Goal: Task Accomplishment & Management: Use online tool/utility

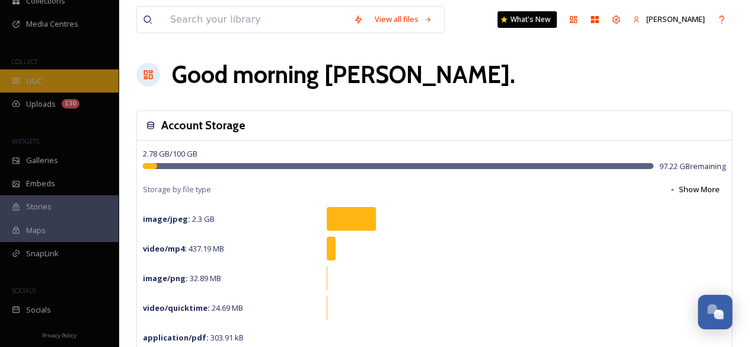
scroll to position [107, 0]
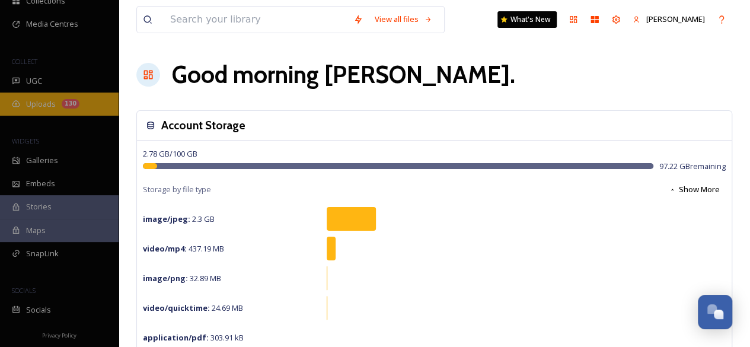
click at [40, 101] on span "Uploads" at bounding box center [41, 103] width 30 height 11
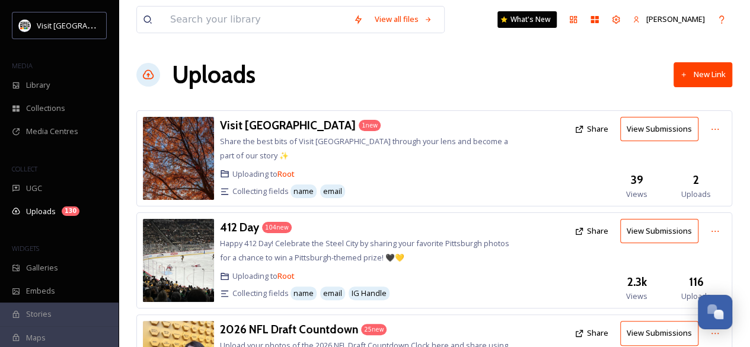
scroll to position [97, 0]
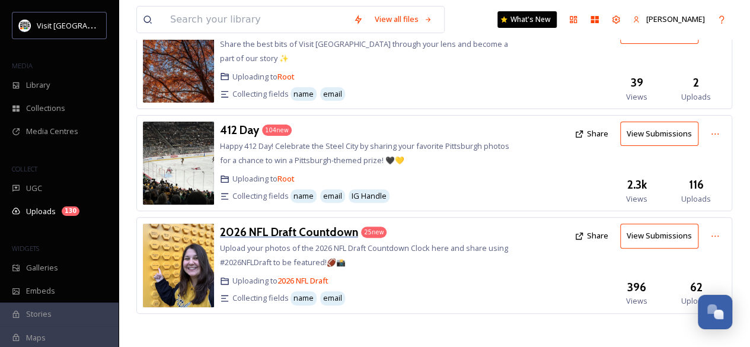
click at [312, 229] on h3 "2026 NFL Draft Countdown" at bounding box center [289, 232] width 138 height 14
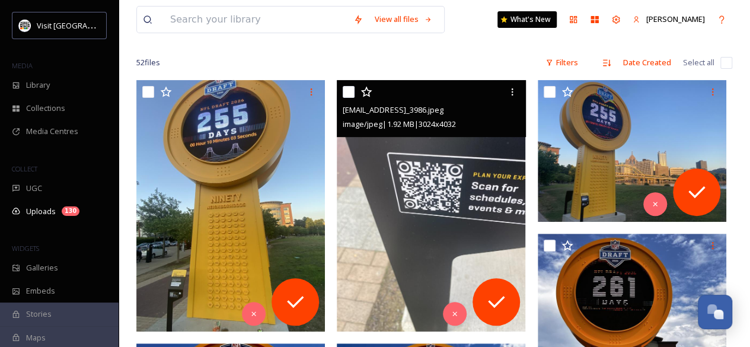
scroll to position [167, 0]
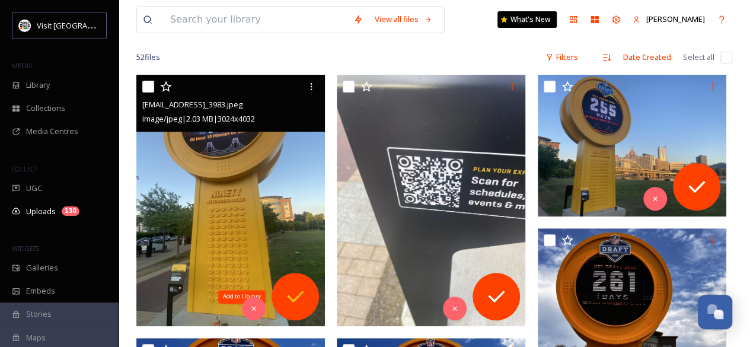
click at [297, 306] on icon at bounding box center [295, 296] width 24 height 24
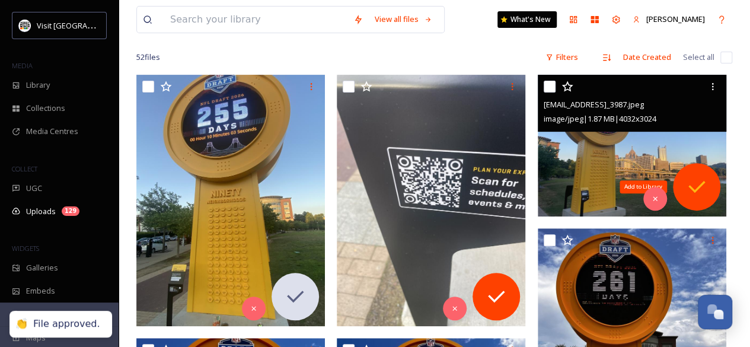
click at [690, 180] on icon at bounding box center [697, 187] width 24 height 24
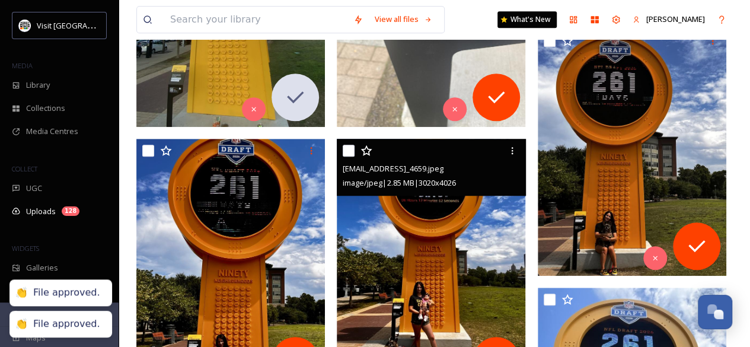
scroll to position [367, 0]
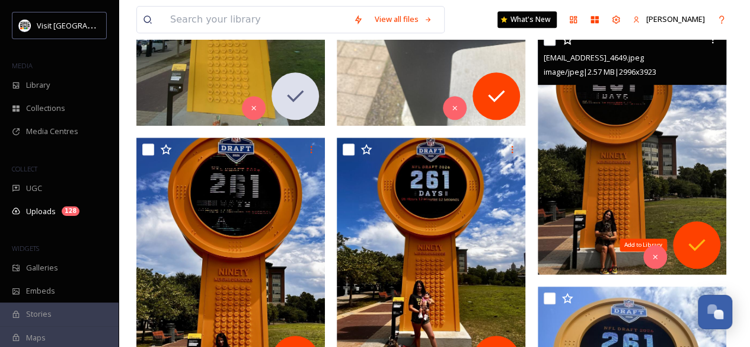
click at [685, 245] on icon at bounding box center [697, 245] width 24 height 24
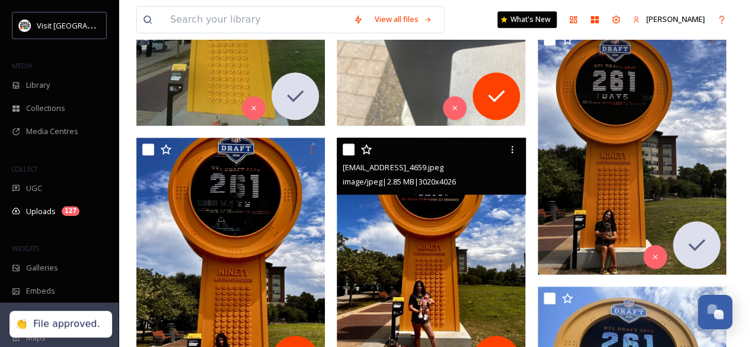
scroll to position [492, 0]
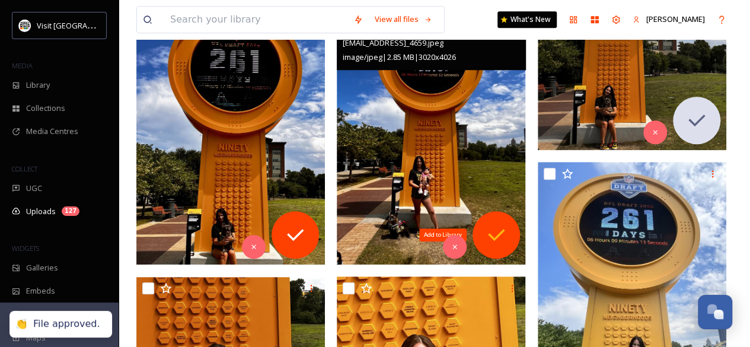
click at [512, 235] on div "Add to Library" at bounding box center [495, 234] width 47 height 47
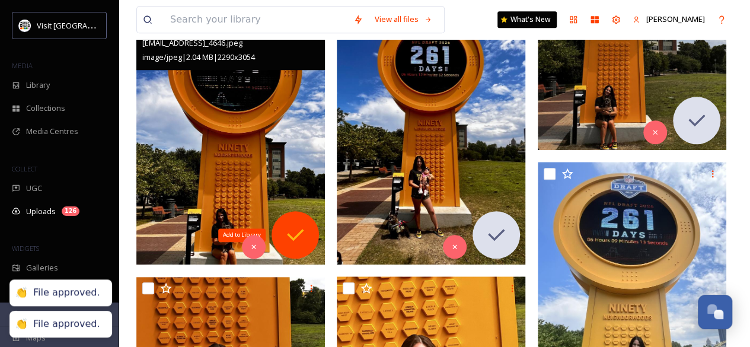
click at [277, 232] on div "Add to Library" at bounding box center [294, 234] width 47 height 47
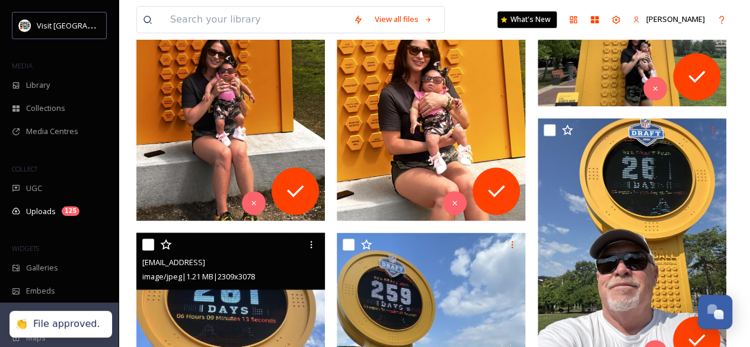
scroll to position [799, 0]
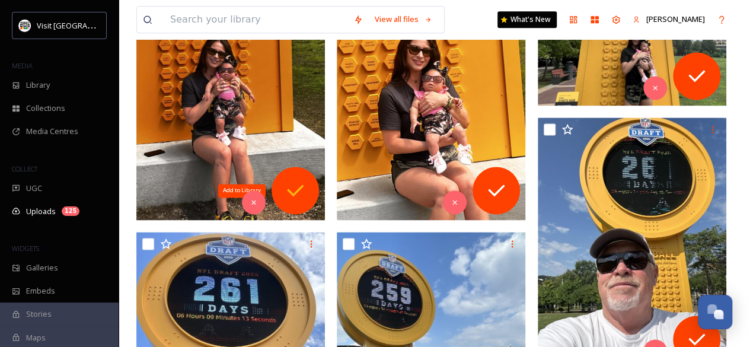
click at [306, 199] on icon at bounding box center [295, 190] width 24 height 24
click at [486, 184] on icon at bounding box center [496, 190] width 24 height 24
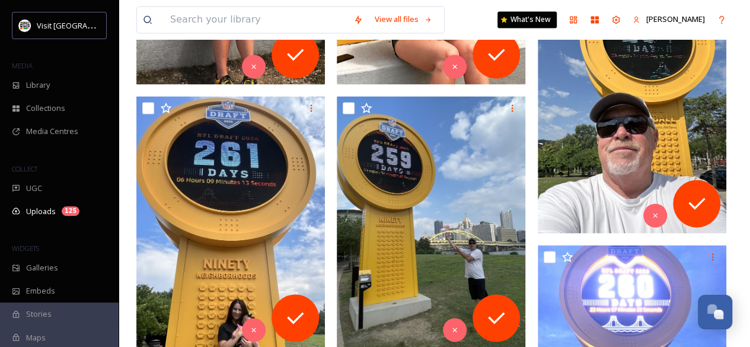
scroll to position [938, 0]
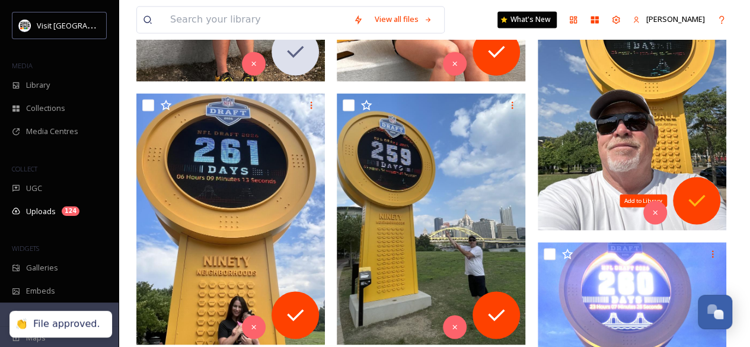
click at [687, 191] on icon at bounding box center [697, 200] width 24 height 24
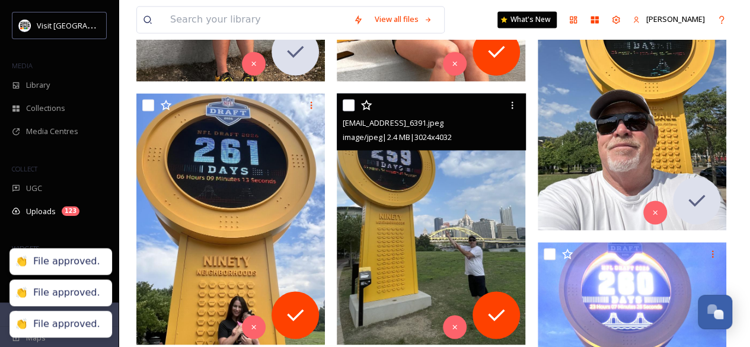
scroll to position [1037, 0]
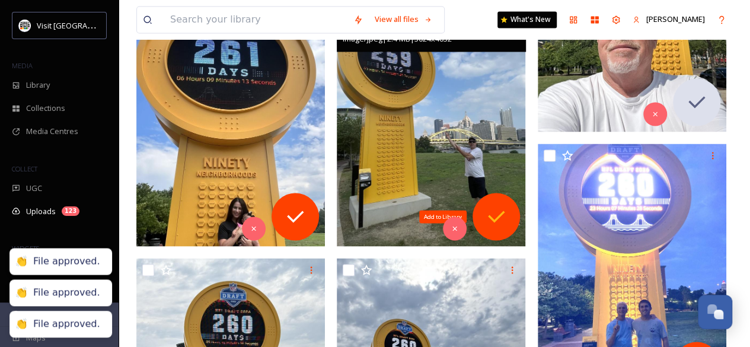
click at [494, 212] on icon at bounding box center [496, 216] width 24 height 24
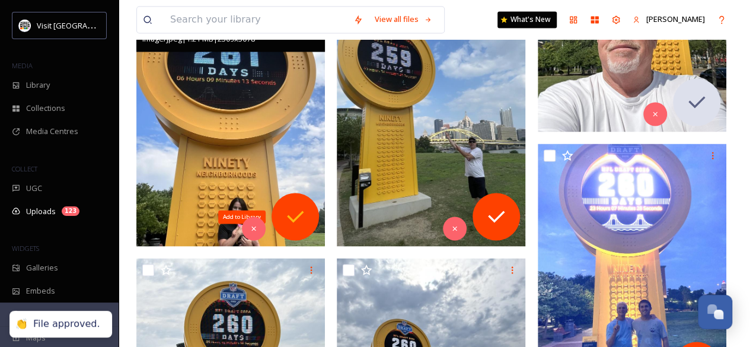
click at [289, 204] on icon at bounding box center [295, 216] width 24 height 24
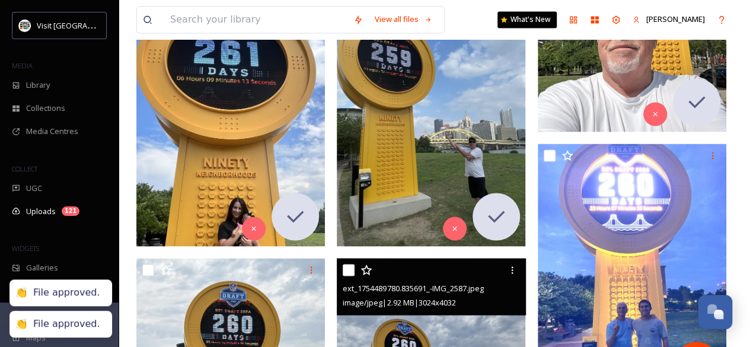
scroll to position [1186, 0]
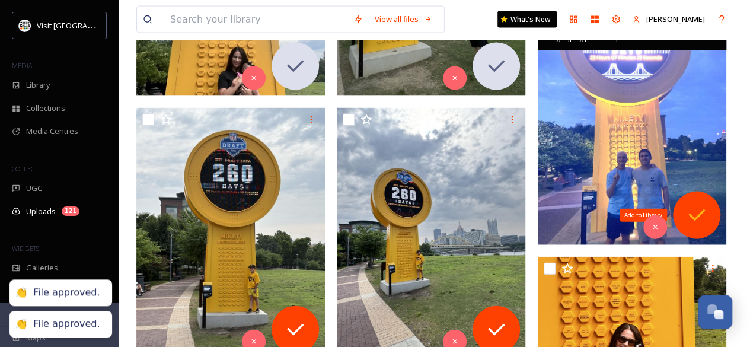
click at [686, 198] on div "Add to Library" at bounding box center [696, 214] width 47 height 47
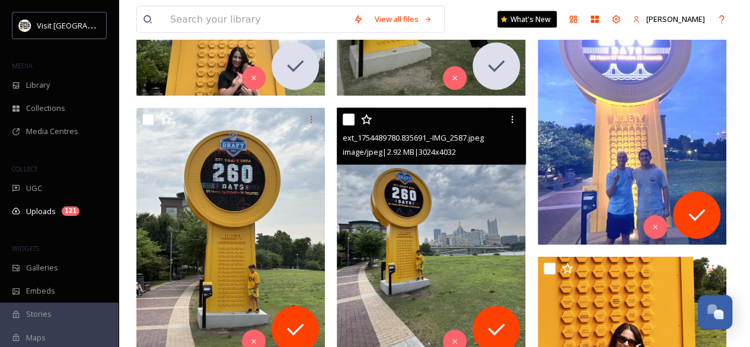
scroll to position [1302, 0]
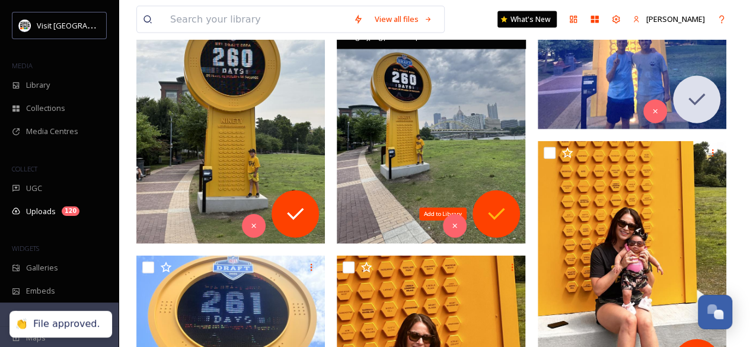
click at [503, 199] on div "Add to Library" at bounding box center [495, 213] width 47 height 47
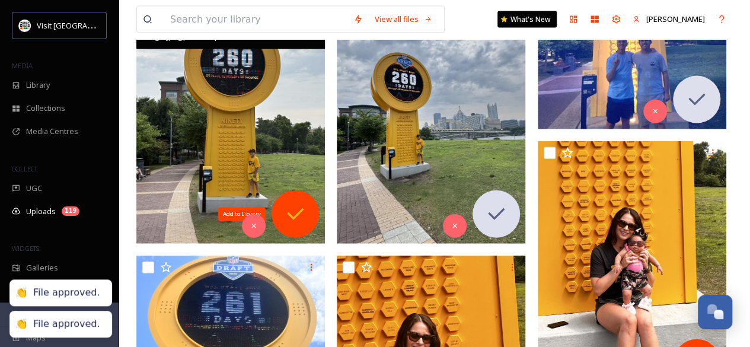
click at [316, 206] on div "Add to Library" at bounding box center [294, 213] width 47 height 47
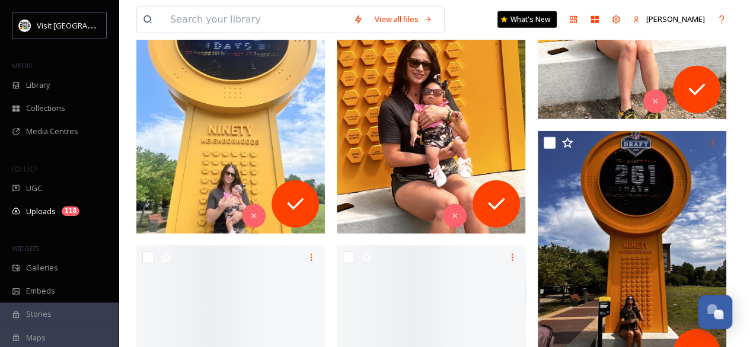
scroll to position [1575, 0]
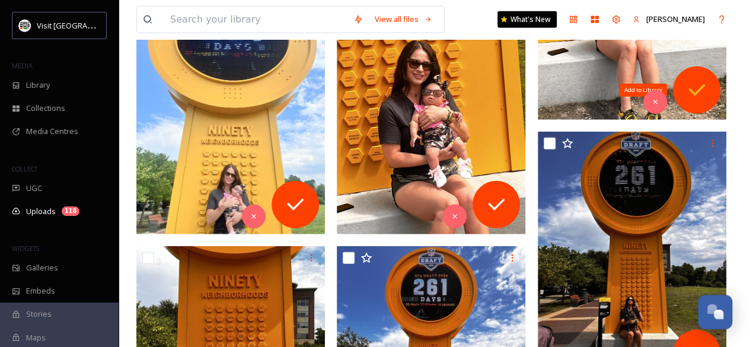
click at [700, 91] on icon at bounding box center [697, 90] width 24 height 24
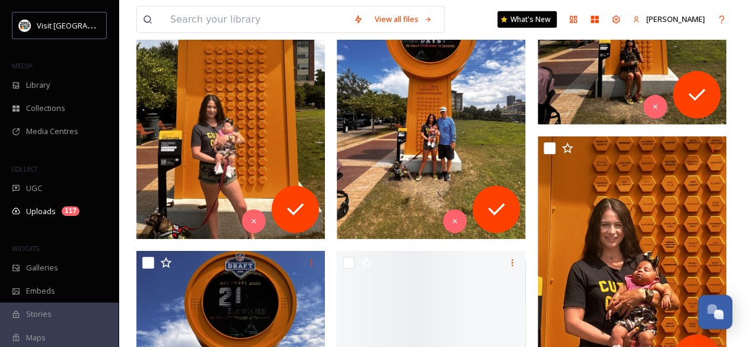
scroll to position [1834, 0]
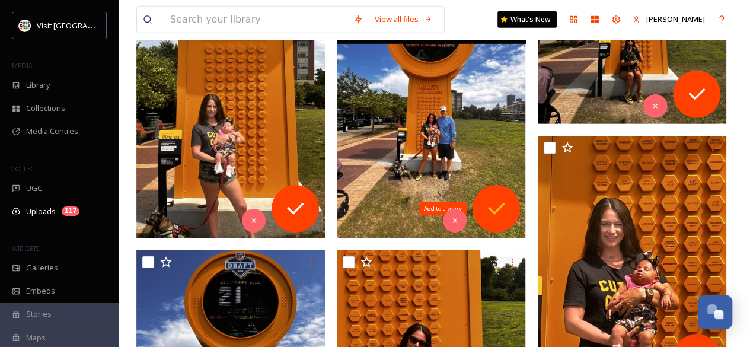
click at [500, 200] on icon at bounding box center [496, 209] width 24 height 24
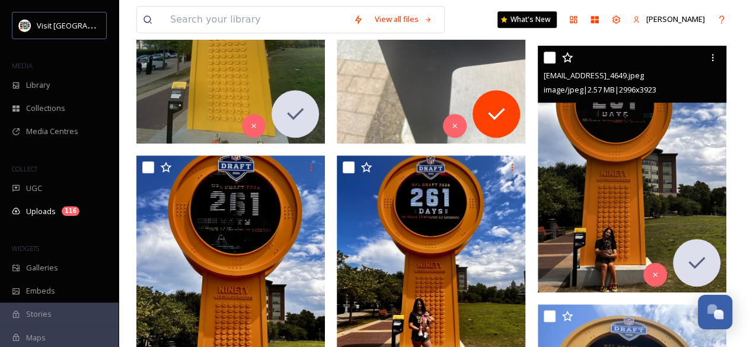
scroll to position [0, 0]
